Goal: Communication & Community: Ask a question

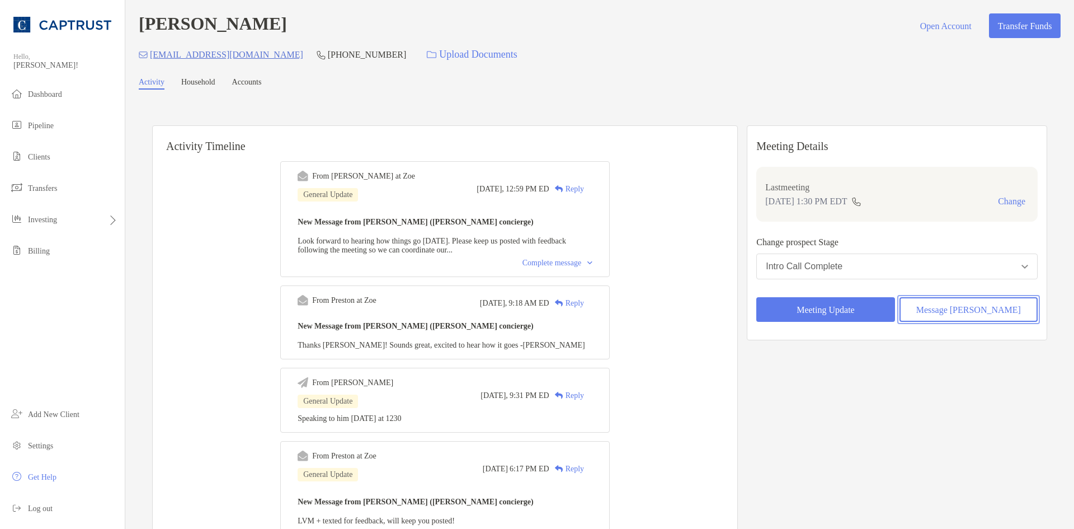
click at [929, 307] on button "Message [PERSON_NAME]" at bounding box center [969, 309] width 138 height 25
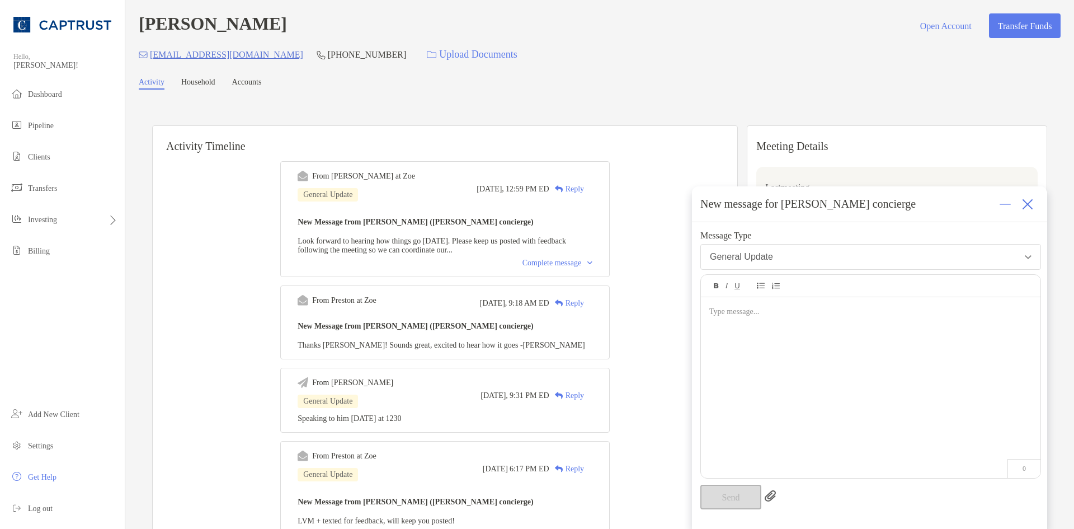
click at [860, 379] on div at bounding box center [871, 382] width 340 height 170
click at [751, 495] on button "Send" at bounding box center [730, 496] width 61 height 25
